Goal: Transaction & Acquisition: Subscribe to service/newsletter

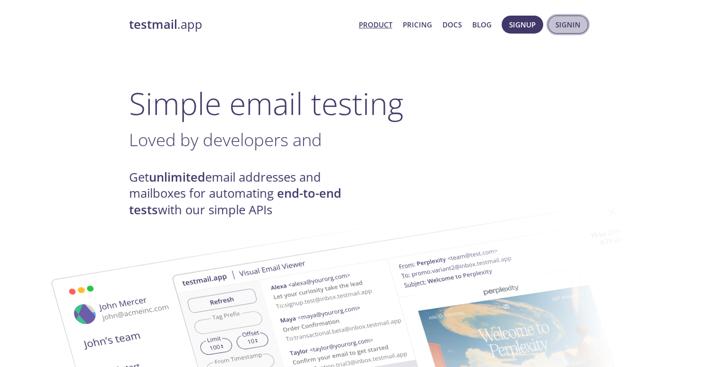
click at [567, 22] on span "Signin" at bounding box center [567, 24] width 25 height 12
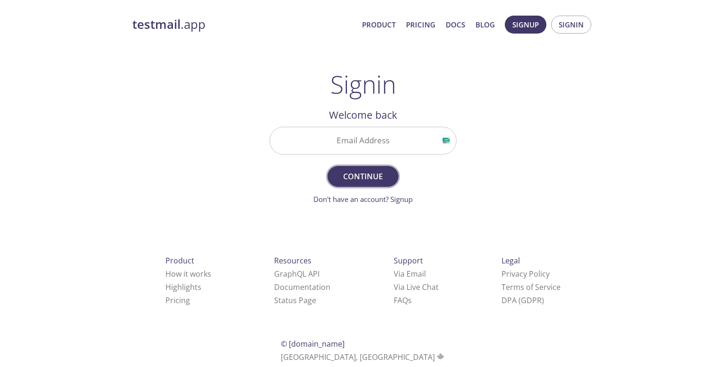
click at [367, 182] on button "Continue" at bounding box center [362, 176] width 71 height 21
click at [409, 129] on input "Email Address Required" at bounding box center [363, 140] width 186 height 27
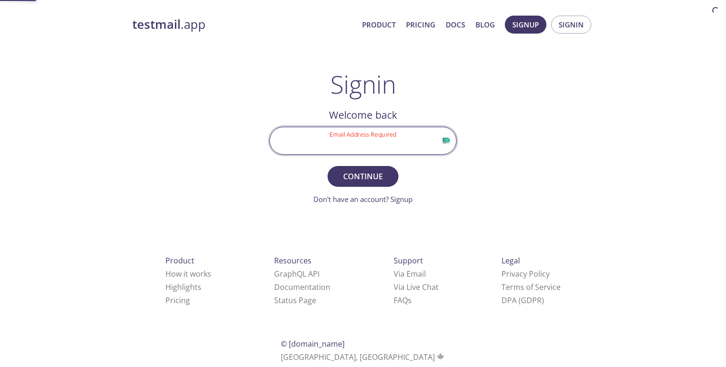
type input "[EMAIL_ADDRESS][DOMAIN_NAME]"
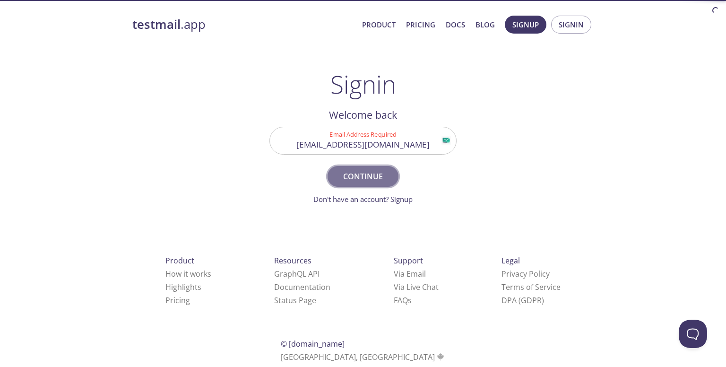
click at [375, 174] on span "Continue" at bounding box center [363, 176] width 50 height 13
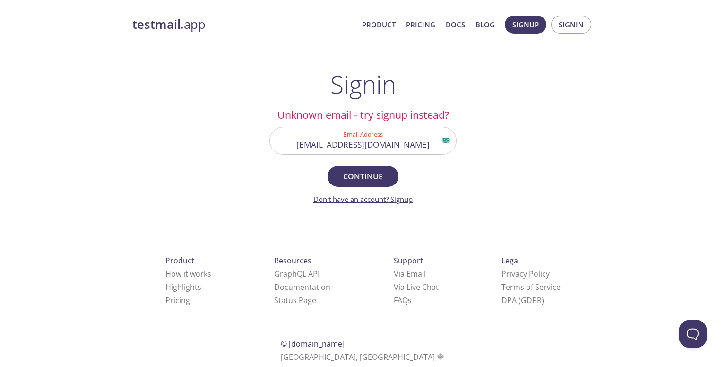
drag, startPoint x: 403, startPoint y: 206, endPoint x: 399, endPoint y: 198, distance: 9.1
click at [400, 204] on div "testmail .app Product Pricing Docs Blog Signup Signin Signin Unknown email - tr…" at bounding box center [363, 206] width 484 height 394
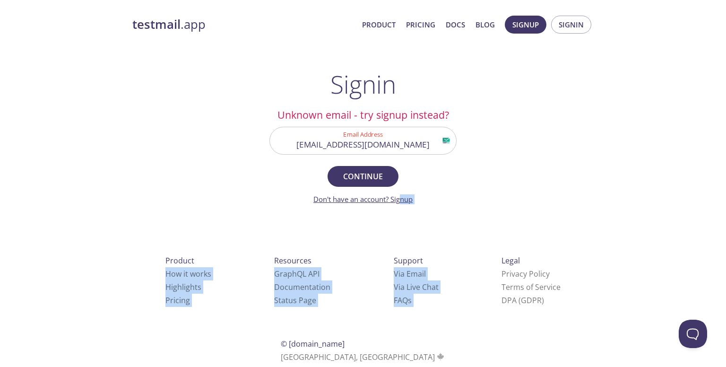
click at [399, 198] on link "Don't have an account? Signup" at bounding box center [362, 198] width 99 height 9
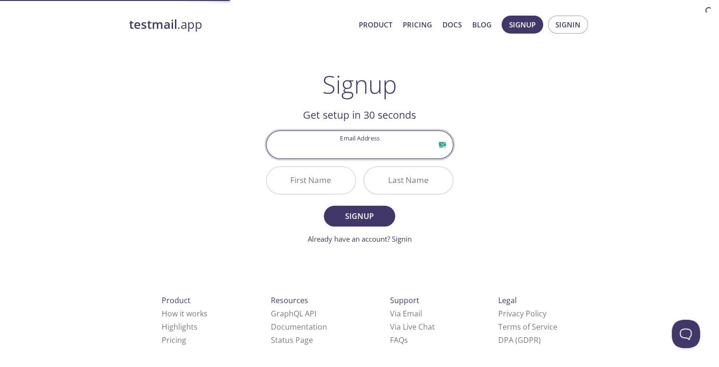
click at [543, 152] on div "testmail .app Product Pricing Docs Blog Signup Signin Signup Get setup in 30 se…" at bounding box center [360, 226] width 484 height 434
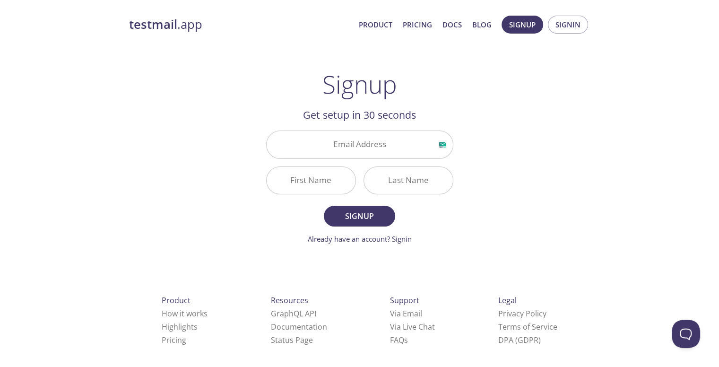
click at [363, 150] on input "Email Address" at bounding box center [359, 144] width 186 height 27
type input "[EMAIL_ADDRESS][DOMAIN_NAME]"
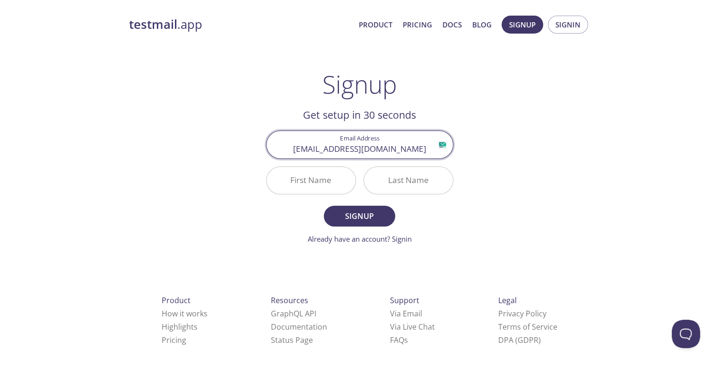
click at [310, 179] on input "First Name" at bounding box center [310, 180] width 89 height 27
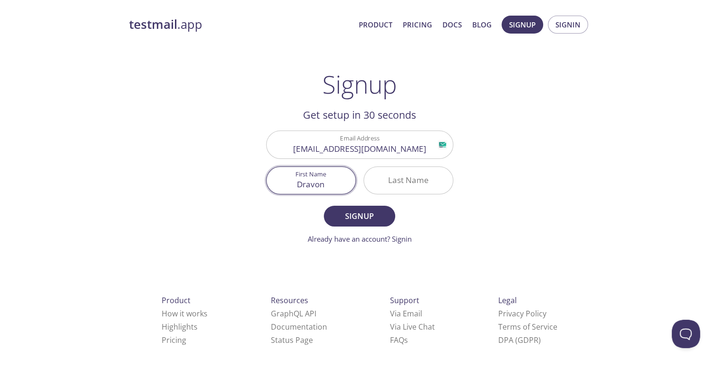
type input "Dravon"
click at [411, 174] on input "Last Name" at bounding box center [408, 180] width 89 height 27
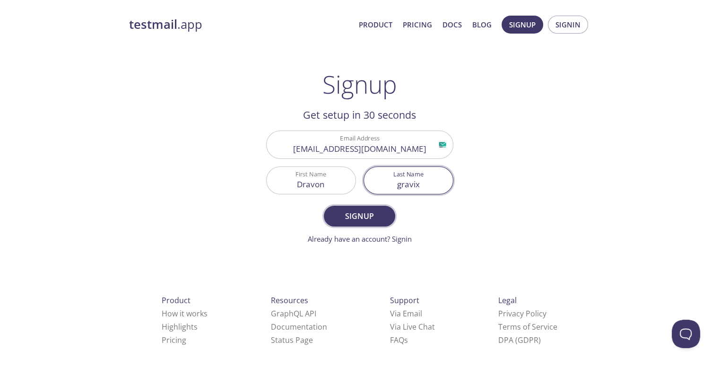
type input "gravix"
click at [352, 209] on span "Signup" at bounding box center [359, 215] width 50 height 13
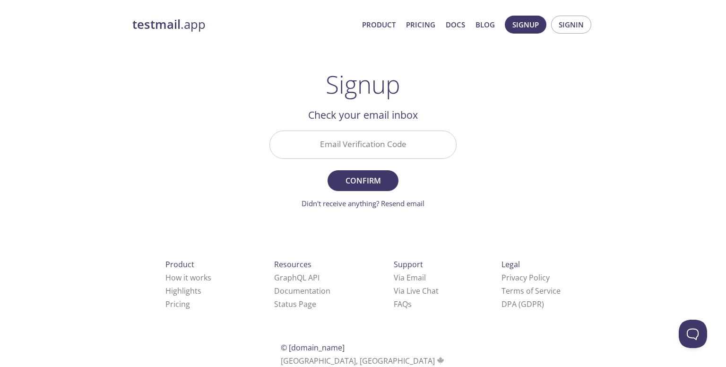
click at [388, 146] on input "Email Verification Code" at bounding box center [363, 144] width 186 height 27
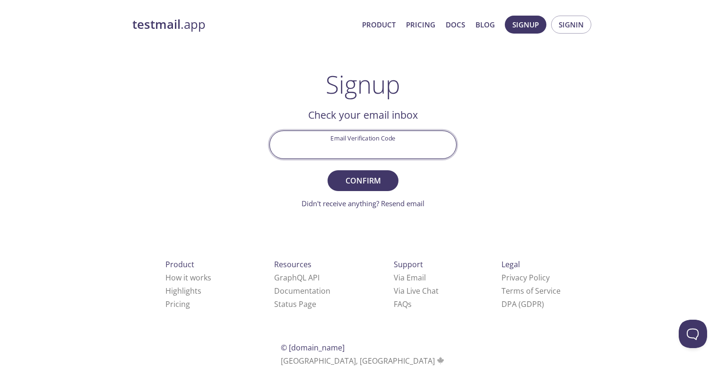
paste input "5CLSC1K"
click at [378, 181] on span "Confirm" at bounding box center [363, 180] width 50 height 13
type input "5CLSC1K"
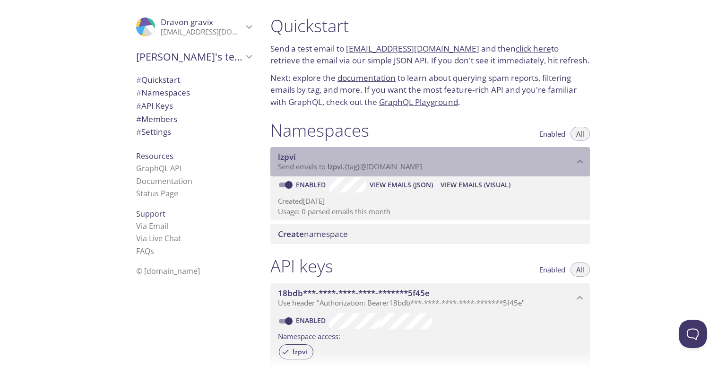
click at [399, 163] on span "Send emails to lzpvi . {tag} @[DOMAIN_NAME]" at bounding box center [350, 166] width 144 height 9
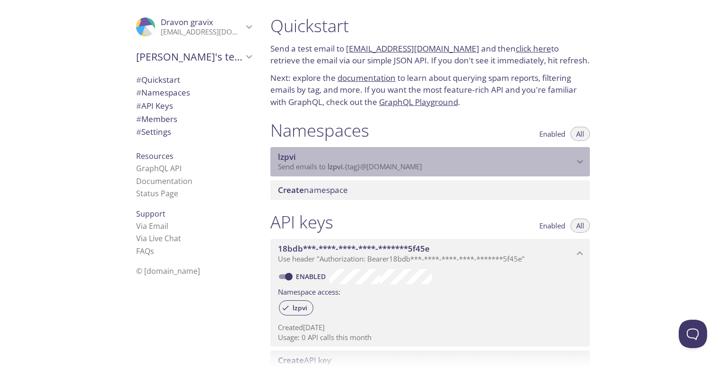
click at [399, 163] on span "Send emails to lzpvi . {tag} @[DOMAIN_NAME]" at bounding box center [350, 166] width 144 height 9
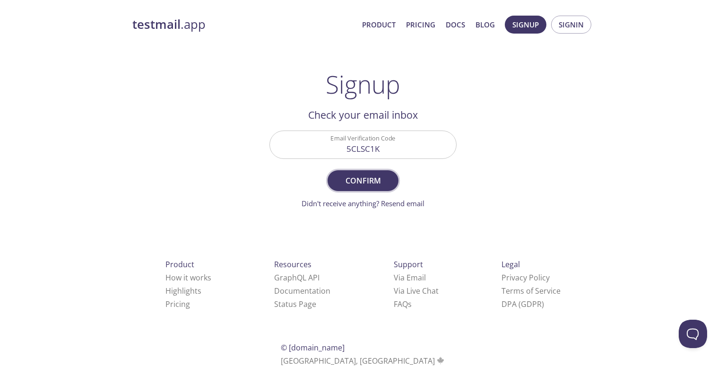
click at [363, 180] on span "Confirm" at bounding box center [363, 180] width 50 height 13
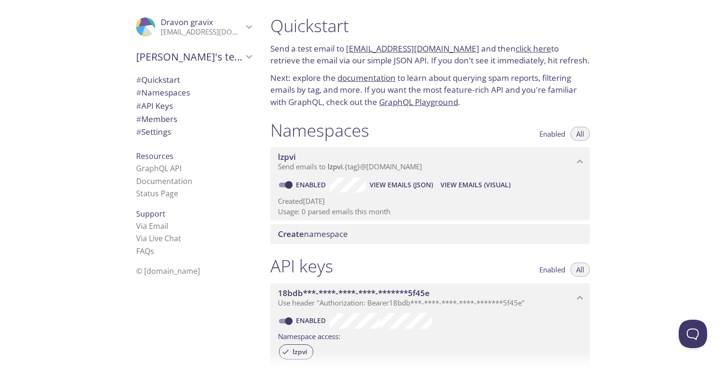
click at [191, 26] on span "Dravon gravix" at bounding box center [187, 22] width 52 height 11
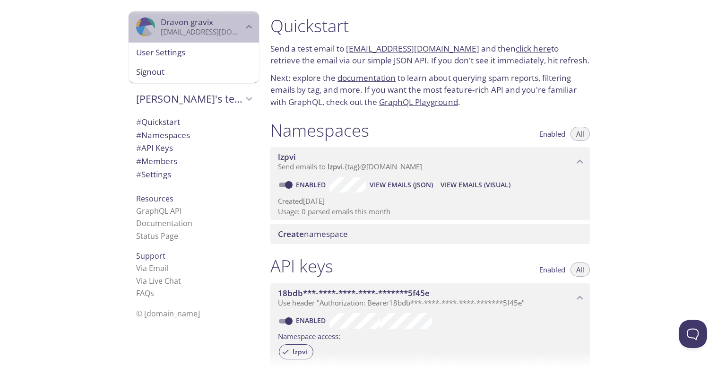
click at [210, 40] on div ".cls-1 { fill: #6d5ca8; } .cls-2 { fill: #3fc191; } .cls-3 { fill: #3b4752; } .…" at bounding box center [194, 26] width 130 height 31
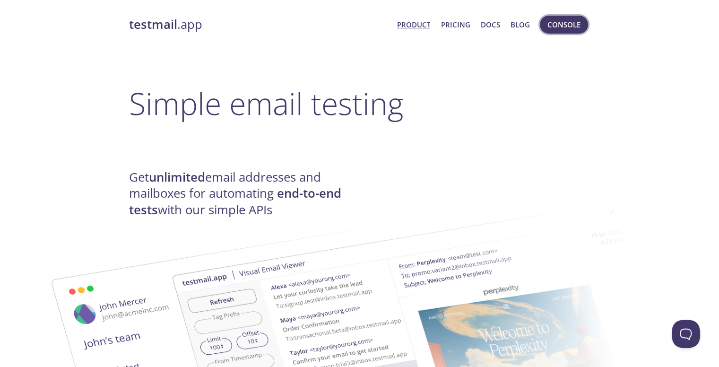
click at [564, 20] on span "Console" at bounding box center [563, 24] width 33 height 12
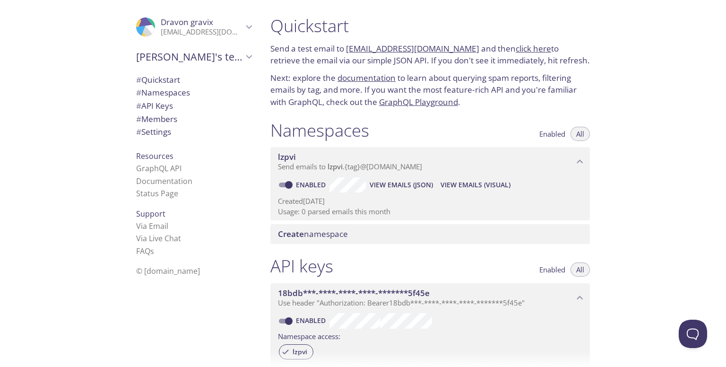
click at [523, 50] on link "click here" at bounding box center [532, 48] width 35 height 11
